Goal: Communication & Community: Ask a question

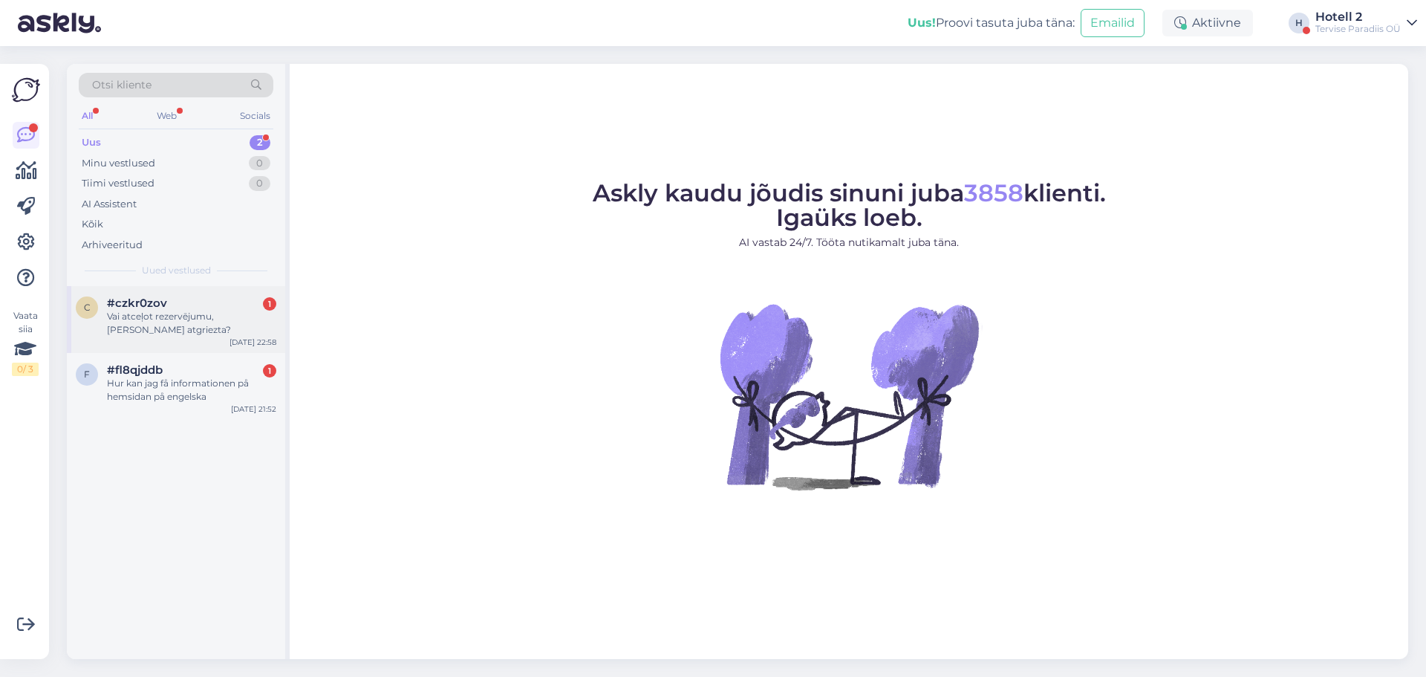
click at [219, 327] on div "Vai atceļot rezervējumu, [PERSON_NAME] atgriezta?" at bounding box center [191, 323] width 169 height 27
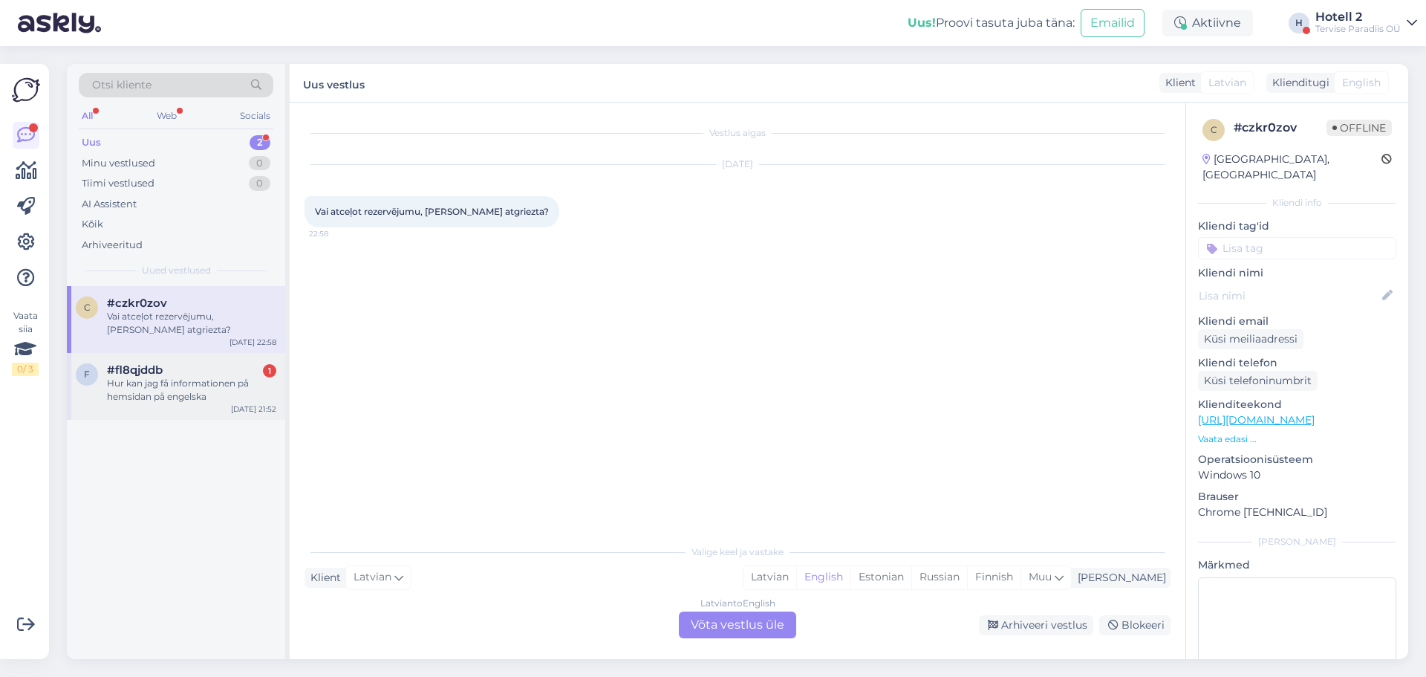
click at [221, 390] on div "Hur kan jag få informationen på hemsidan på engelska" at bounding box center [191, 390] width 169 height 27
click at [221, 332] on div "Vai atceļot rezervējumu, [PERSON_NAME] atgriezta?" at bounding box center [191, 323] width 169 height 27
click at [759, 628] on div "Latvian to English Võta vestlus üle" at bounding box center [737, 624] width 117 height 27
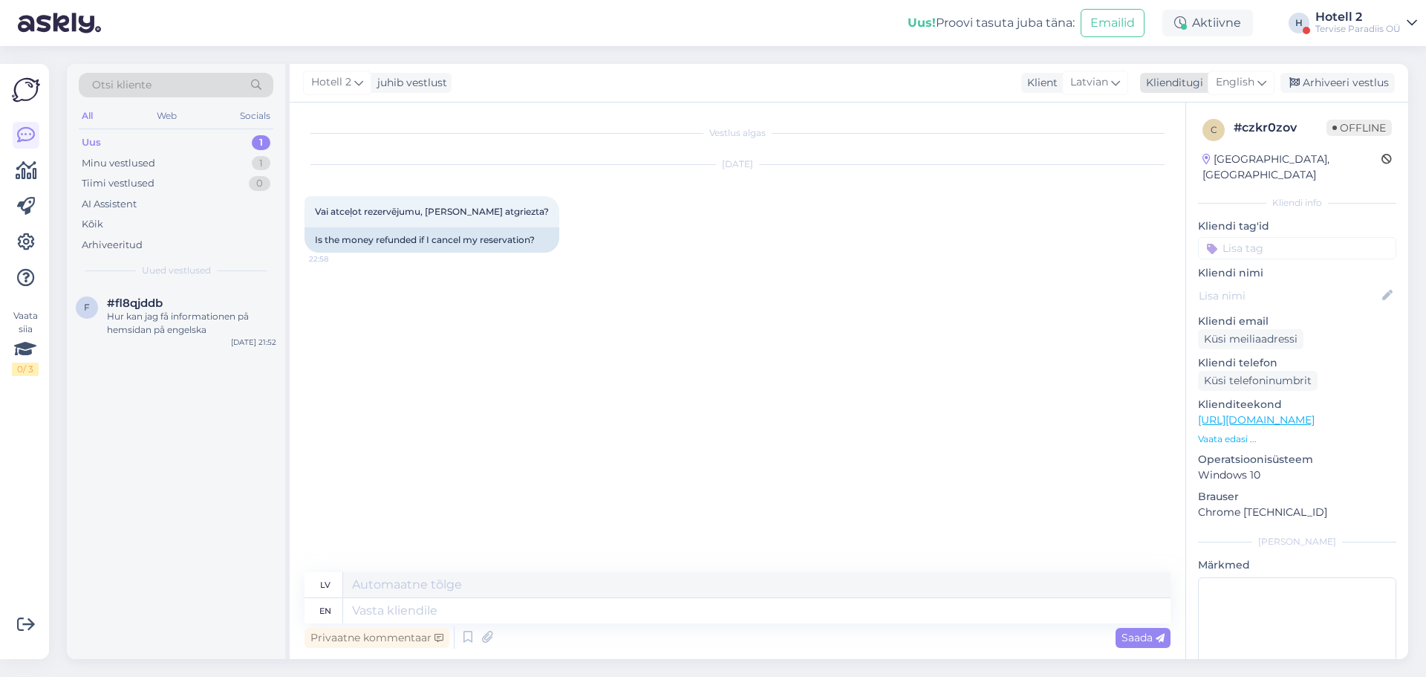
click at [1234, 79] on span "English" at bounding box center [1235, 82] width 39 height 16
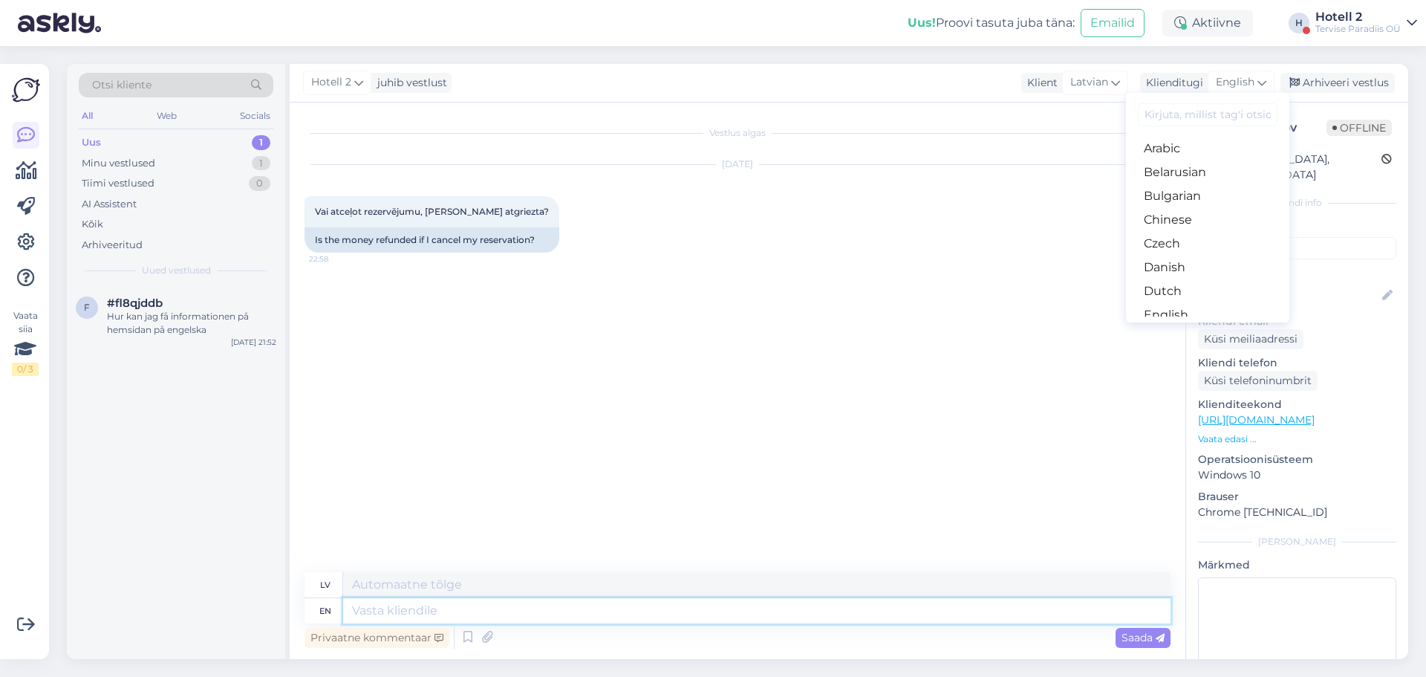
click at [563, 605] on textarea at bounding box center [756, 610] width 827 height 25
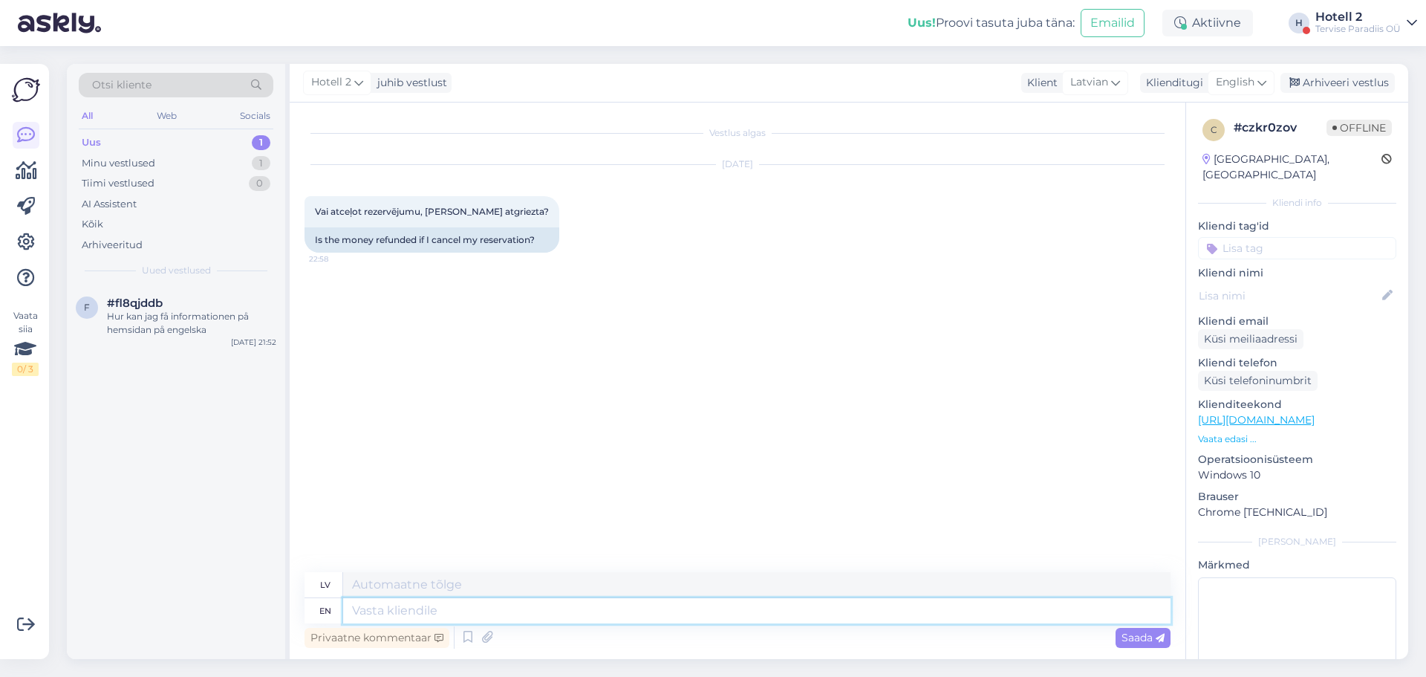
paste textarea "Your order can be cancelled during a period not exceeding 3 days (72 hours) bef…"
type textarea "Your order can be cancelled during a period not exceeding 3 days (72 hours) bef…"
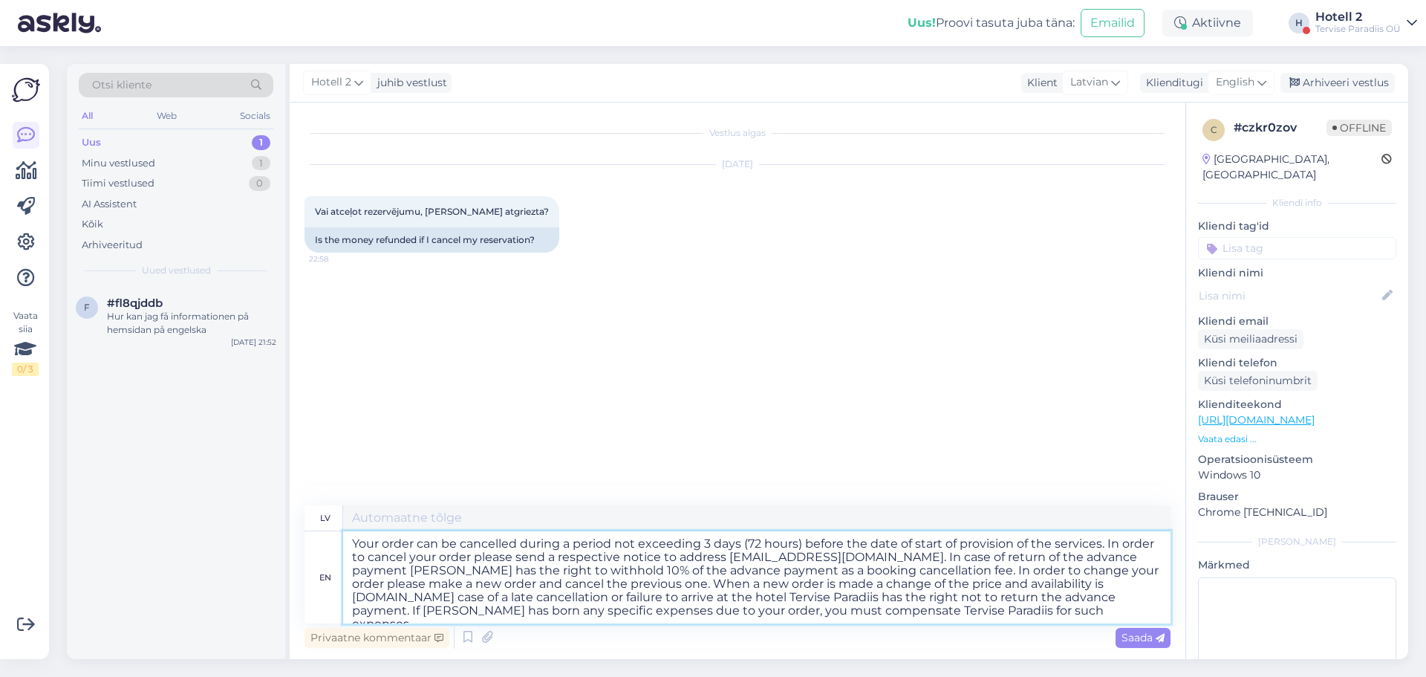
type textarea "Jūsu pasūtījumu var atcelt ne vēlāk kā 3 dienas (72 stundas) pirms pakalpojumu …"
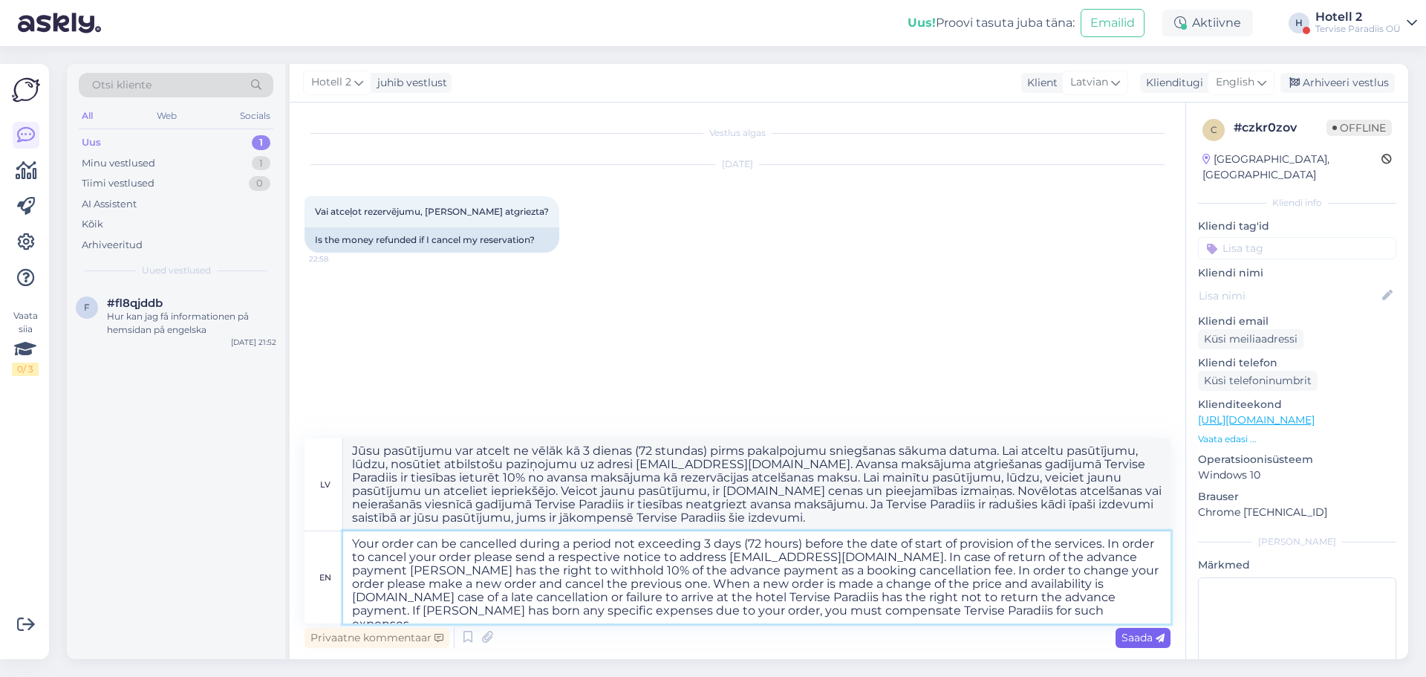
type textarea "Your order can be cancelled during a period not exceeding 3 days (72 hours) bef…"
click at [1147, 634] on span "Saada" at bounding box center [1142, 636] width 43 height 13
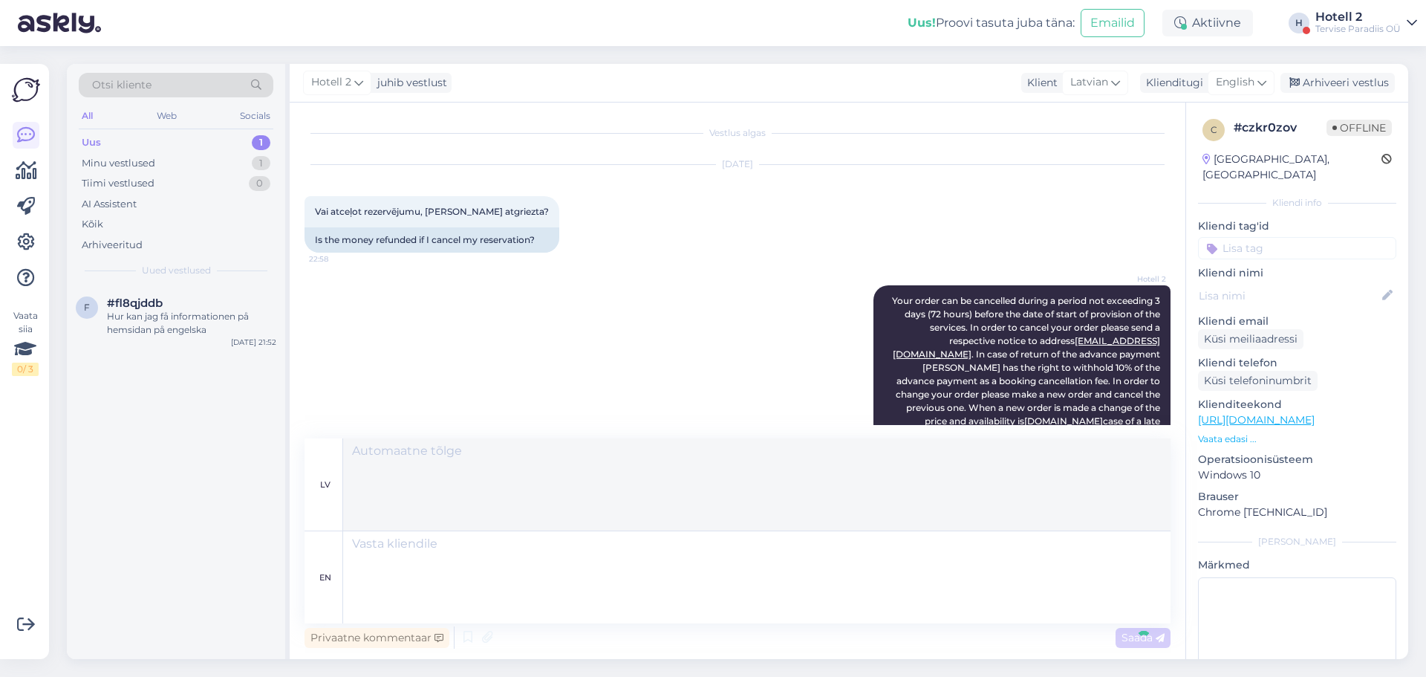
scroll to position [134, 0]
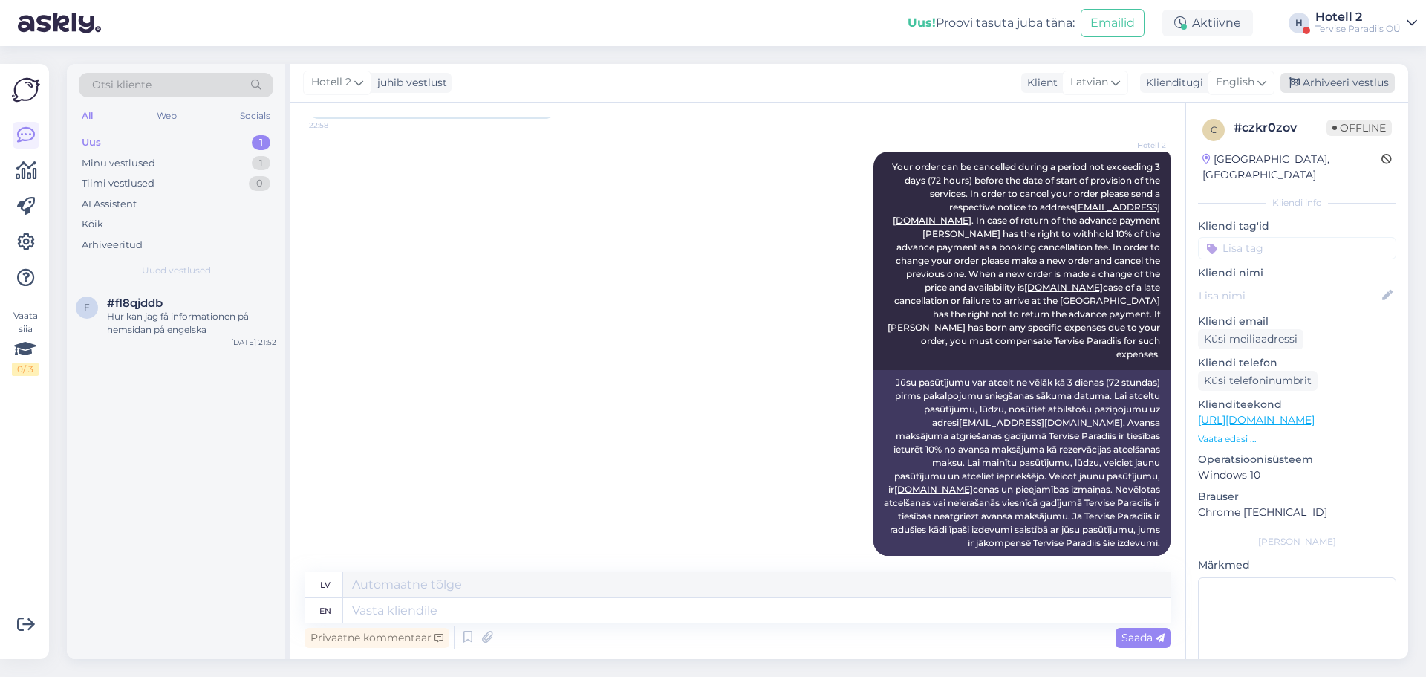
click at [1330, 81] on div "Arhiveeri vestlus" at bounding box center [1337, 83] width 114 height 20
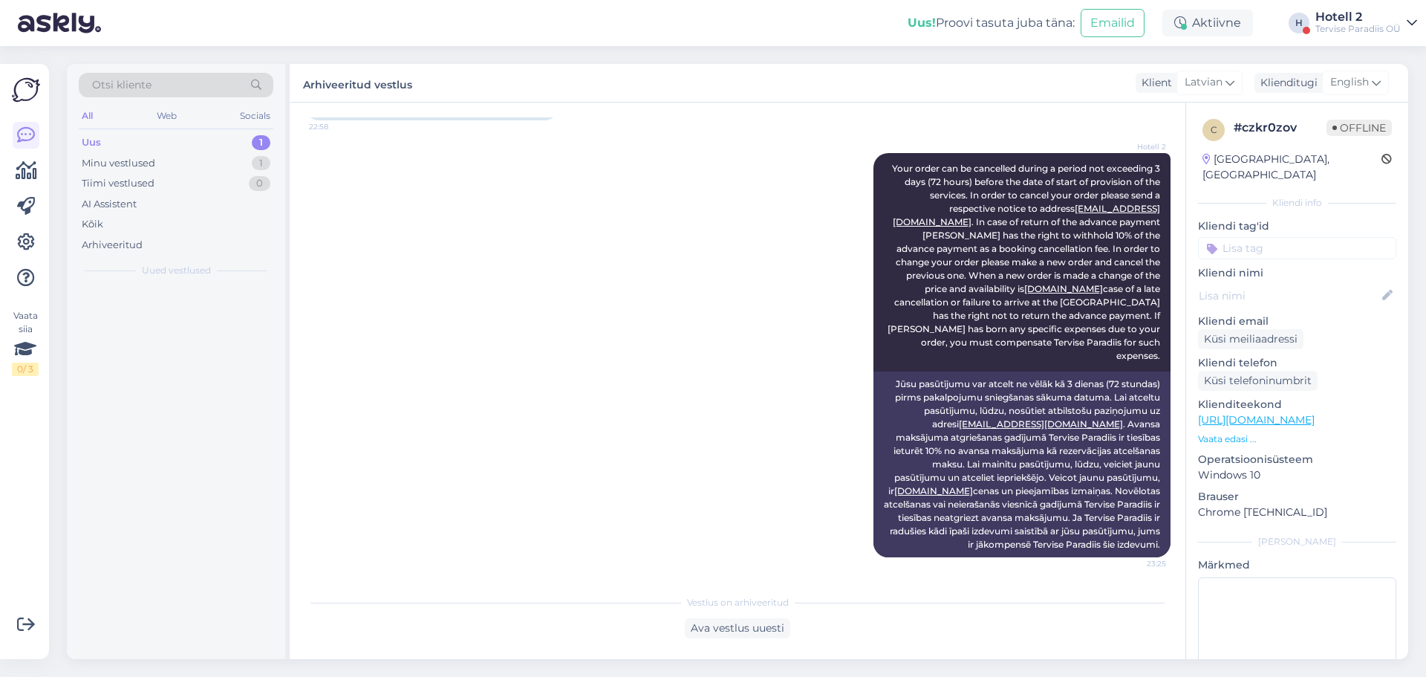
scroll to position [119, 0]
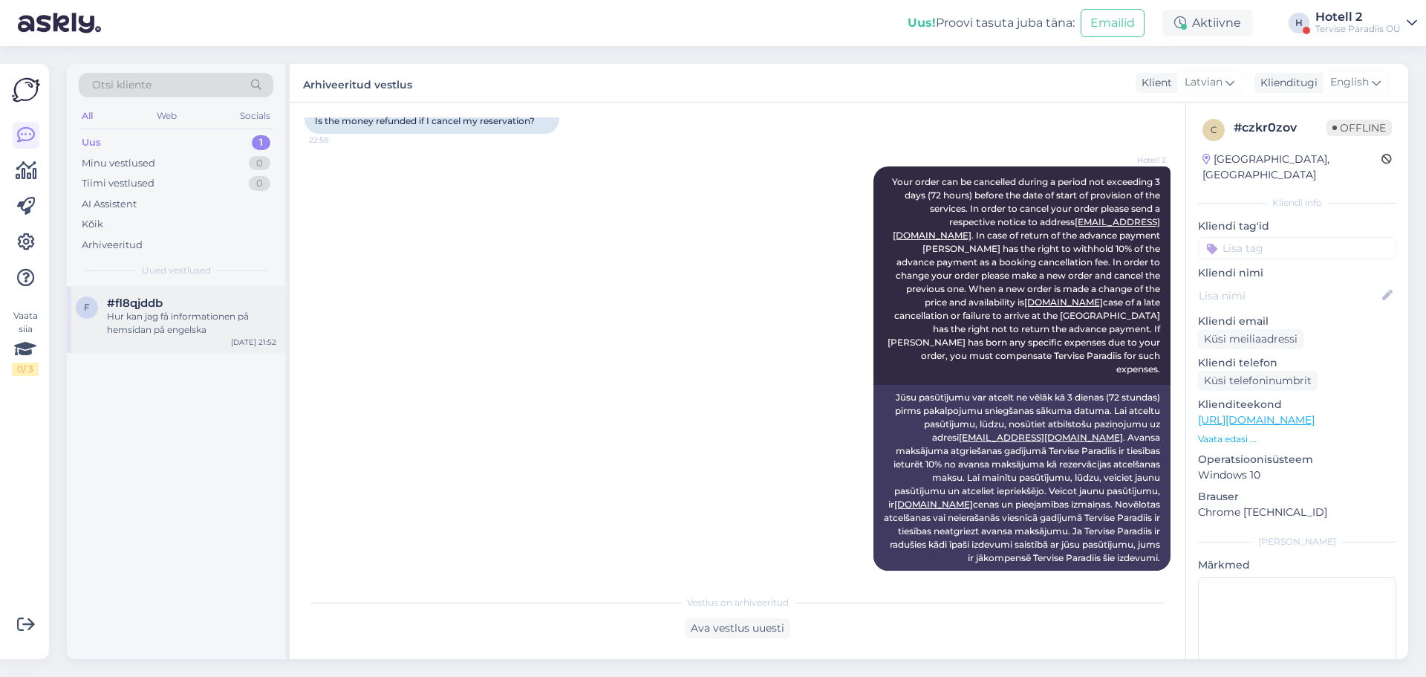
click at [183, 334] on div "Hur kan jag få informationen på hemsidan på engelska" at bounding box center [191, 323] width 169 height 27
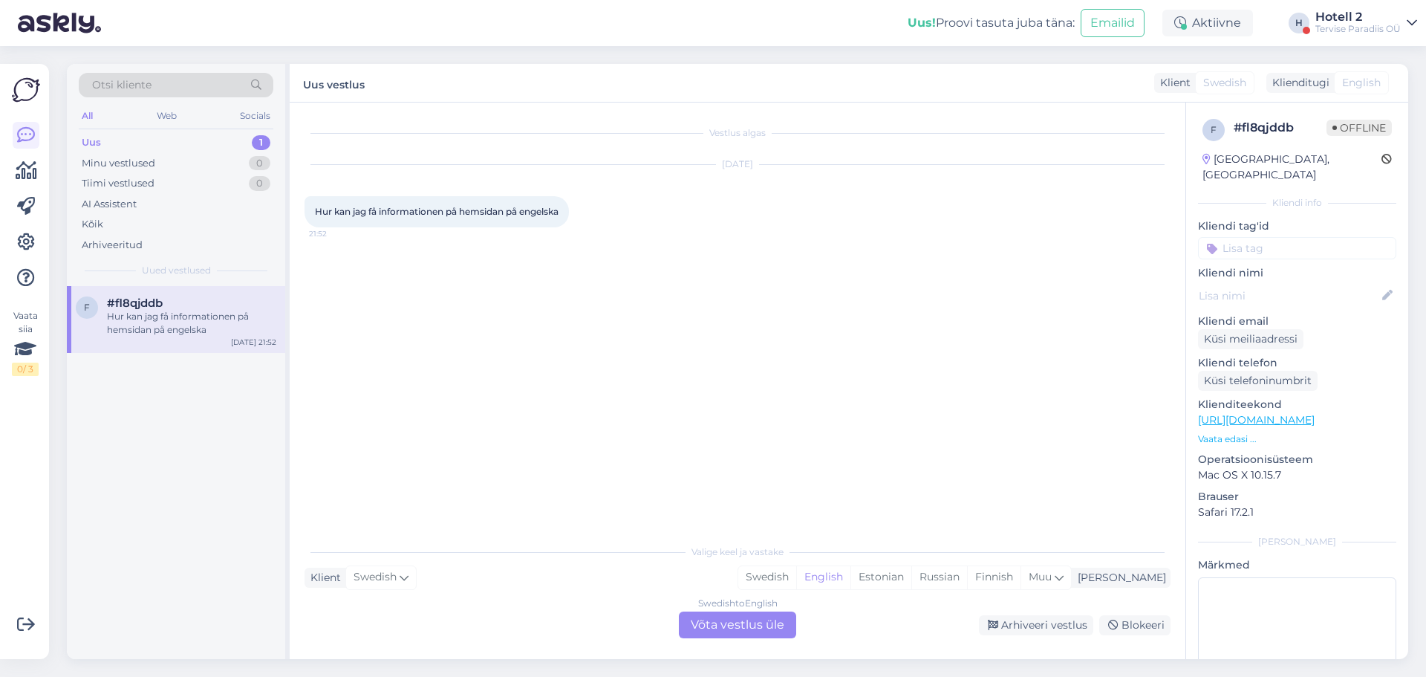
click at [700, 624] on div "Swedish to English Võta vestlus üle" at bounding box center [737, 624] width 117 height 27
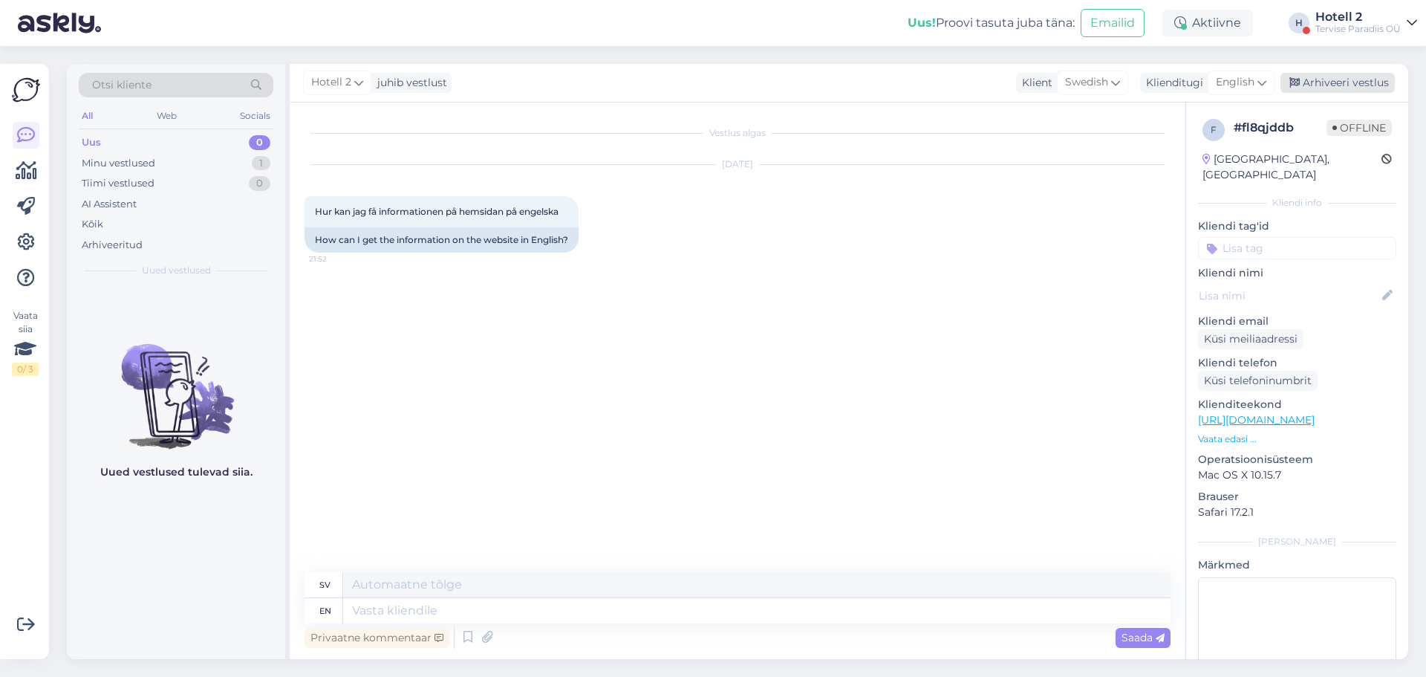
click at [1327, 79] on div "Arhiveeri vestlus" at bounding box center [1337, 83] width 114 height 20
